Goal: Information Seeking & Learning: Compare options

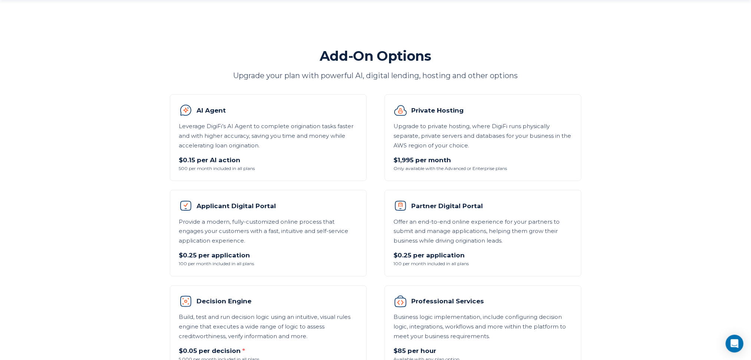
scroll to position [445, 0]
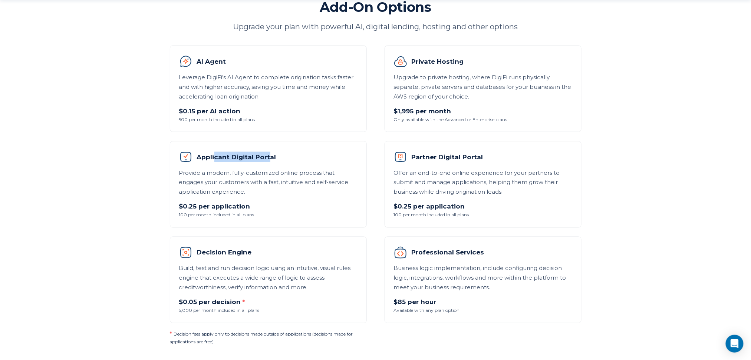
drag, startPoint x: 214, startPoint y: 156, endPoint x: 269, endPoint y: 155, distance: 54.5
click at [269, 155] on h3 "Applicant Digital Portal" at bounding box center [268, 157] width 178 height 13
drag, startPoint x: 425, startPoint y: 156, endPoint x: 451, endPoint y: 157, distance: 26.0
click at [451, 157] on h3 "Partner Digital Portal" at bounding box center [483, 157] width 178 height 13
drag, startPoint x: 216, startPoint y: 250, endPoint x: 238, endPoint y: 252, distance: 22.0
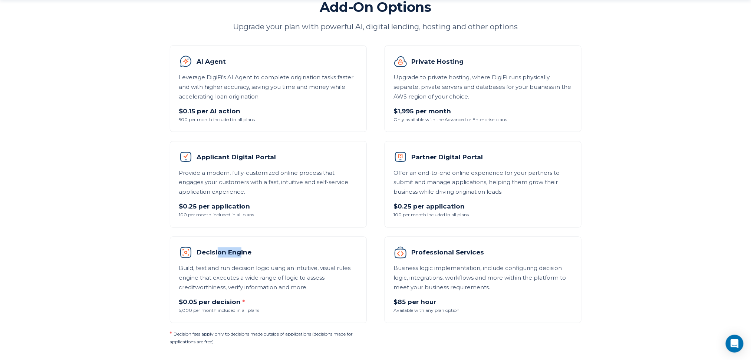
click at [238, 252] on h3 "Decision Engine" at bounding box center [268, 252] width 178 height 13
click at [378, 213] on ul "AI Agent Leverage DigiFi’s AI Agent to complete origination tasks faster and wi…" at bounding box center [376, 185] width 412 height 278
drag, startPoint x: 179, startPoint y: 217, endPoint x: 221, endPoint y: 216, distance: 42.7
click at [221, 216] on span "100 per month included in all plans" at bounding box center [268, 215] width 178 height 7
click at [200, 203] on p "$0.25 per application" at bounding box center [268, 207] width 178 height 10
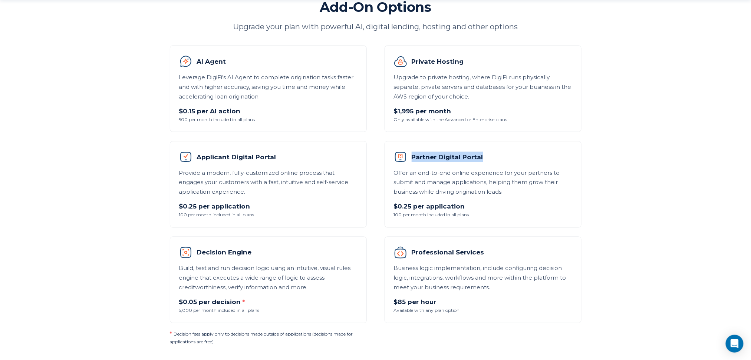
drag, startPoint x: 412, startPoint y: 158, endPoint x: 483, endPoint y: 158, distance: 71.2
click at [483, 158] on h3 "Partner Digital Portal" at bounding box center [483, 157] width 178 height 13
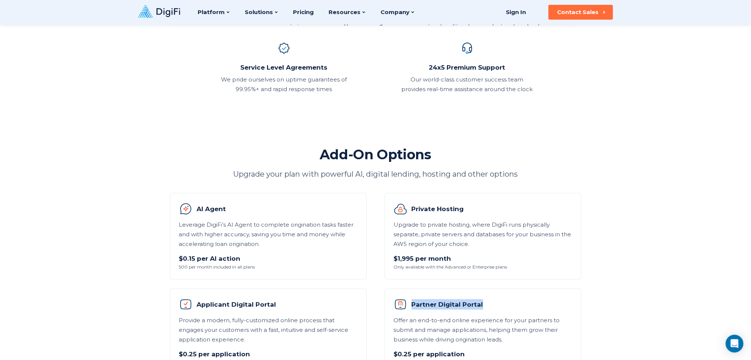
scroll to position [297, 0]
click at [437, 231] on p "Upgrade to private hosting, where DigiFi runs physically separate, private serv…" at bounding box center [483, 235] width 178 height 29
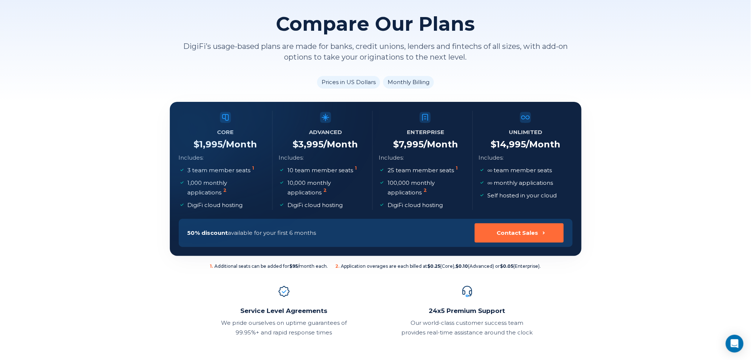
scroll to position [0, 0]
